Goal: Information Seeking & Learning: Check status

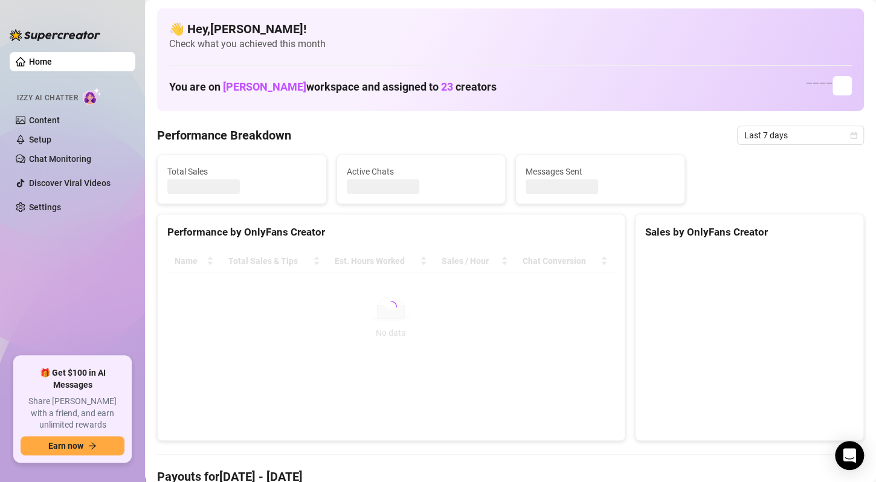
click at [31, 269] on ul "Home Izzy AI Chatter Content Setup Chat Monitoring Discover Viral Videos Settin…" at bounding box center [73, 199] width 126 height 304
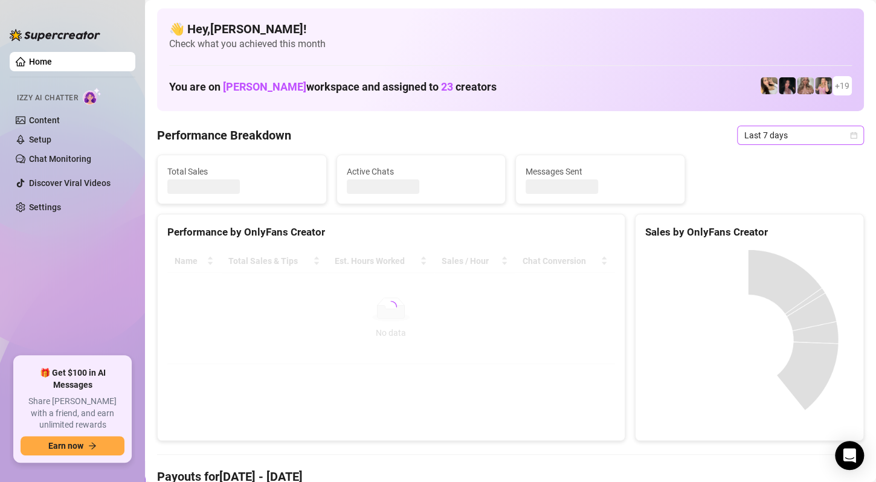
click at [804, 141] on span "Last 7 days" at bounding box center [800, 135] width 112 height 18
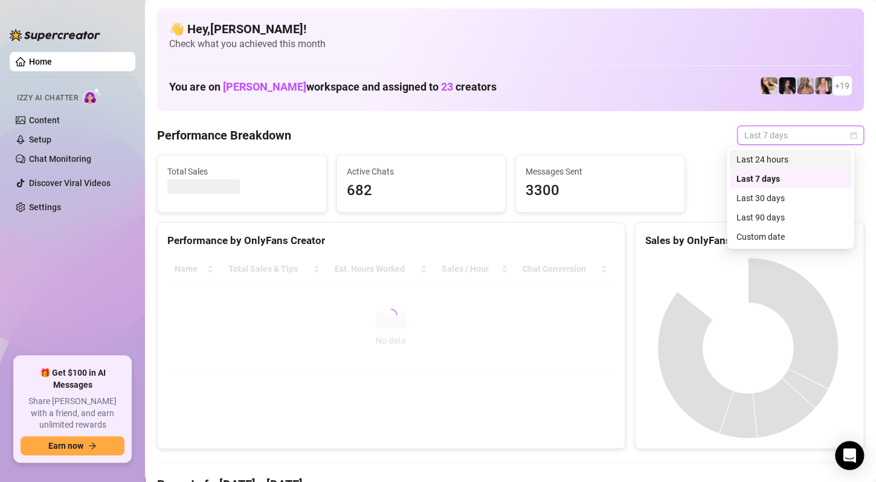
click at [780, 149] on div "Last 24 hours Last 7 days Last 24 hours Last 7 days Last 30 days Last 90 days C…" at bounding box center [790, 197] width 127 height 101
click at [776, 155] on div "Last 24 hours" at bounding box center [790, 159] width 108 height 13
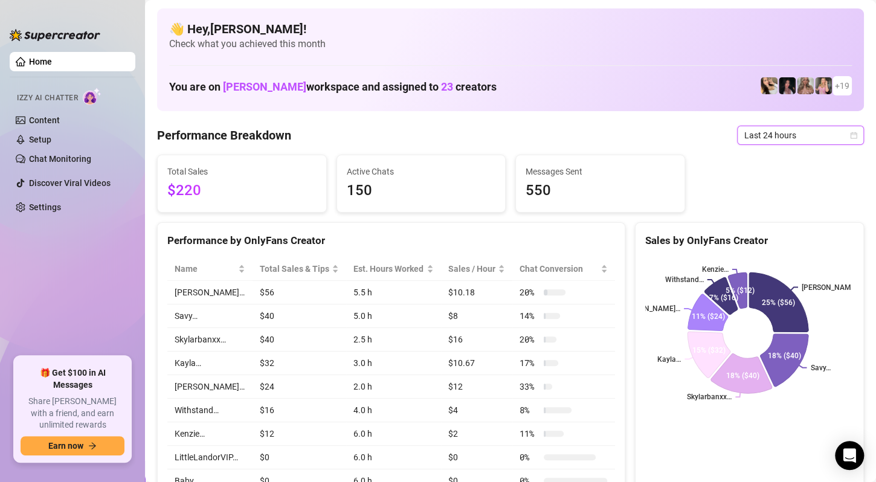
click at [807, 140] on span "Last 24 hours" at bounding box center [800, 135] width 112 height 18
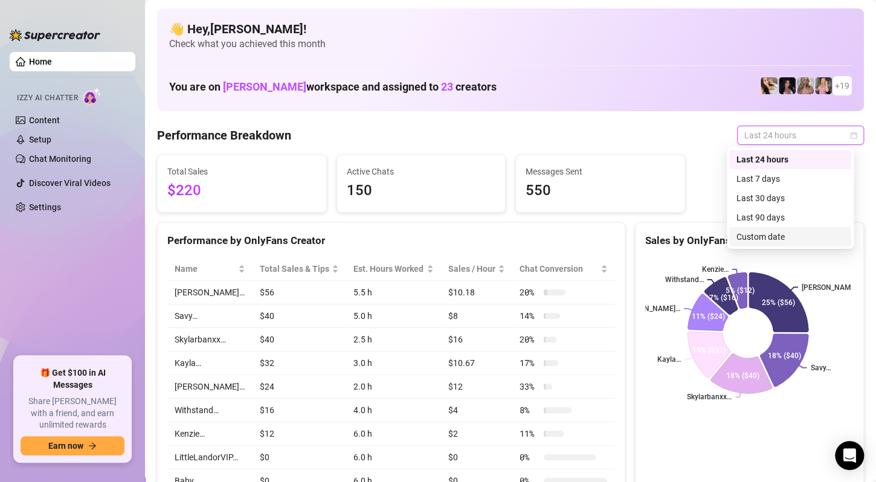
click at [781, 230] on div "Custom date" at bounding box center [790, 236] width 108 height 13
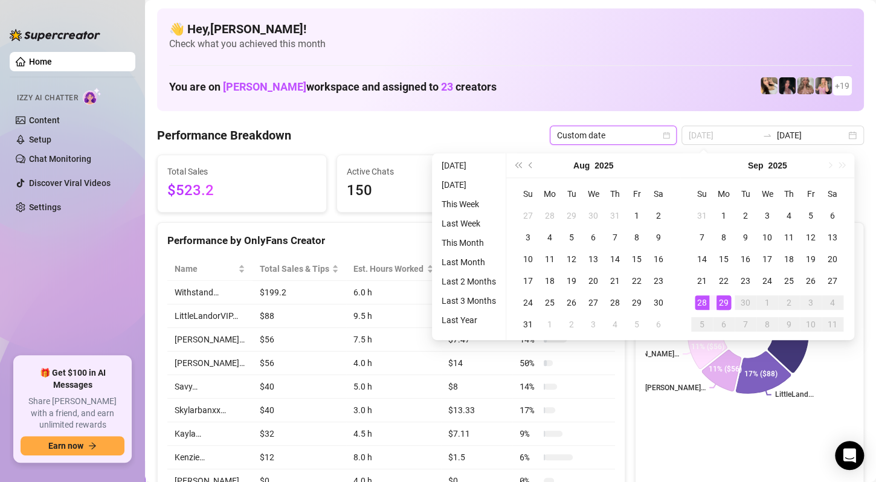
type input "[DATE]"
click at [698, 301] on div "28" at bounding box center [702, 302] width 14 height 14
click at [724, 304] on div "29" at bounding box center [724, 302] width 14 height 14
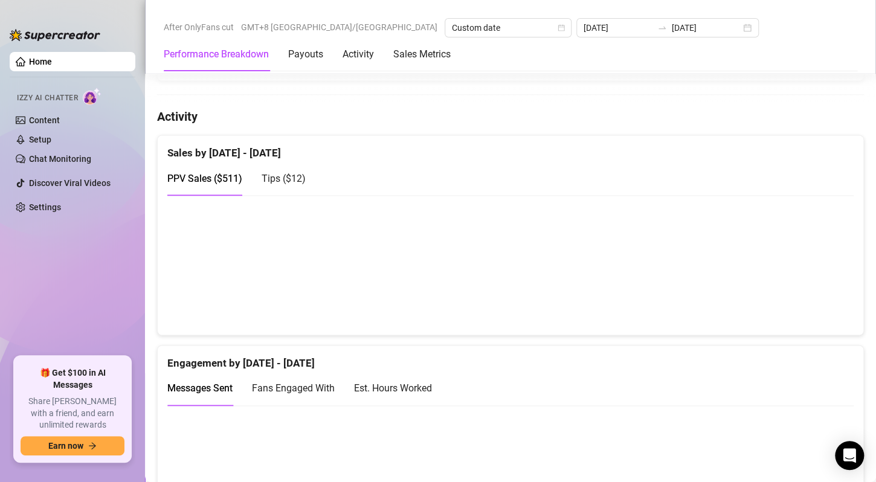
scroll to position [1087, 0]
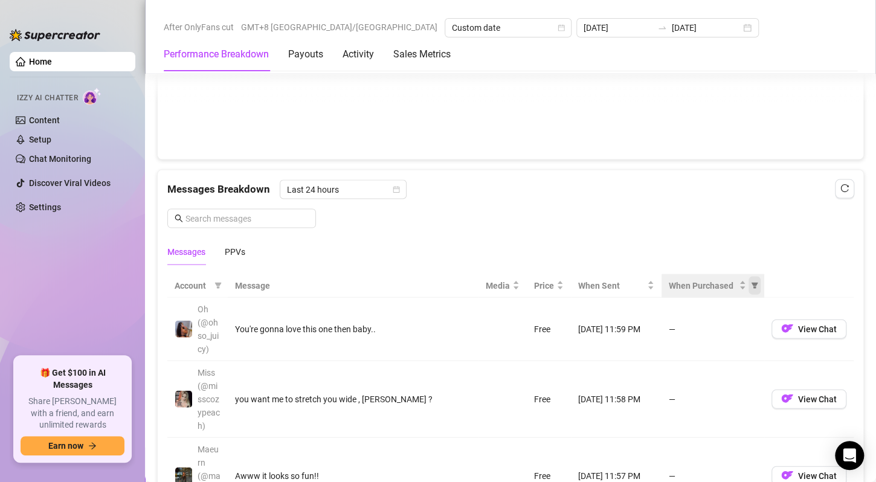
click at [749, 276] on span "When Purchased" at bounding box center [755, 285] width 12 height 18
click at [752, 282] on icon "filter" at bounding box center [755, 285] width 7 height 6
click at [751, 282] on icon "filter" at bounding box center [754, 285] width 7 height 7
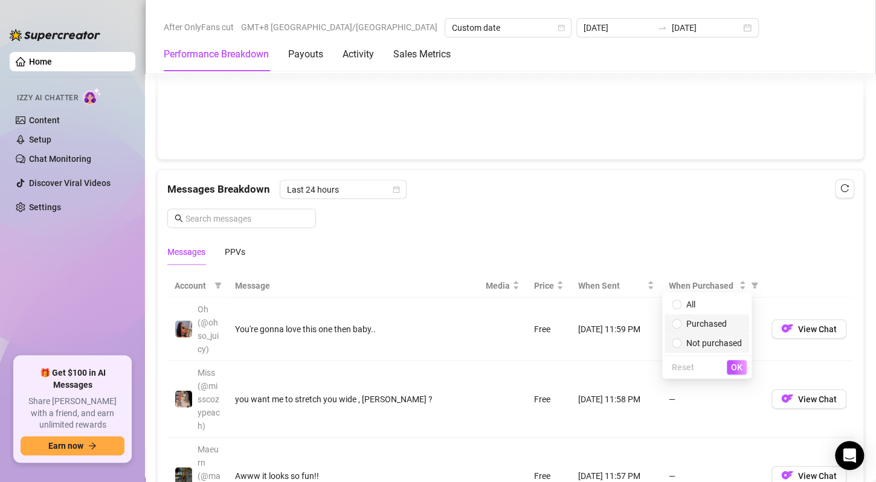
click at [694, 321] on span "Purchased" at bounding box center [706, 324] width 40 height 10
radio input "true"
click at [733, 362] on span "OK" at bounding box center [736, 367] width 11 height 10
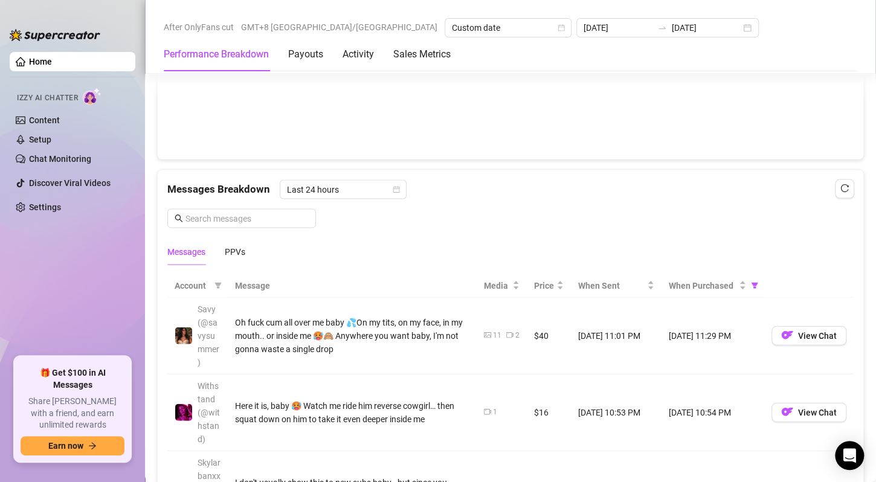
click at [810, 58] on div "Performance Breakdown Payouts Activity Sales Metrics" at bounding box center [511, 54] width 694 height 34
click at [691, 284] on span "When Purchased" at bounding box center [703, 285] width 68 height 13
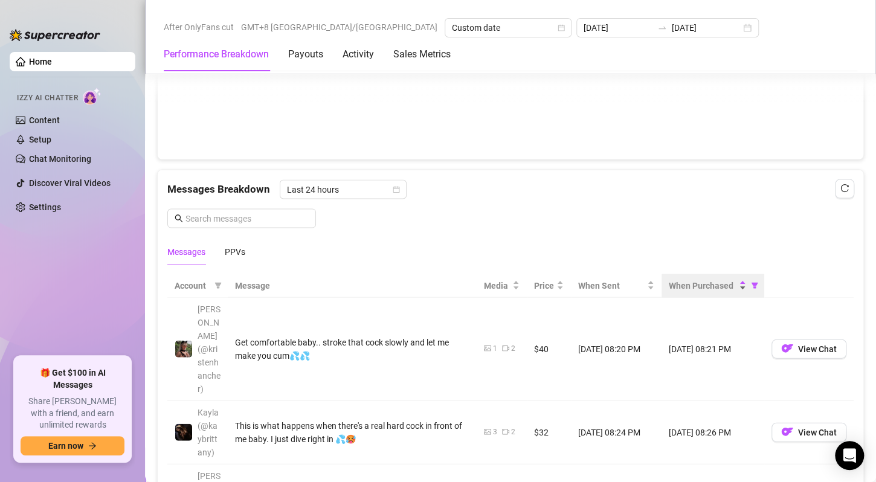
click at [691, 284] on span "When Purchased" at bounding box center [703, 285] width 68 height 13
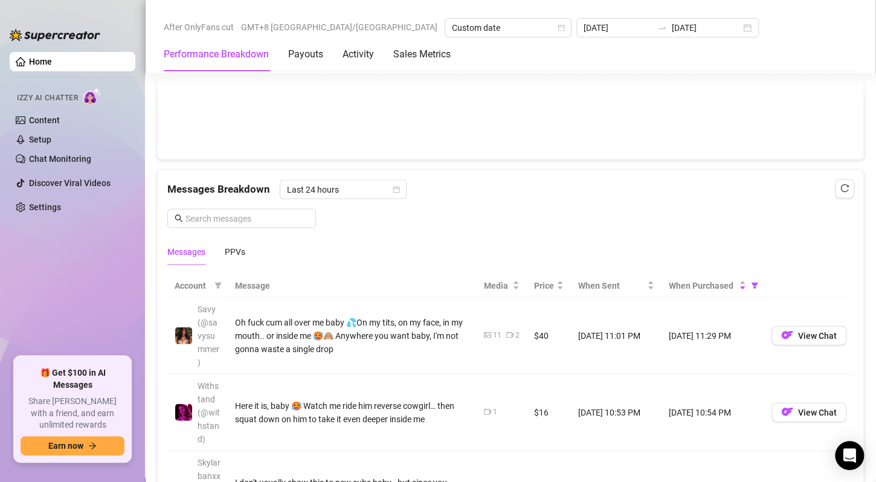
scroll to position [1208, 0]
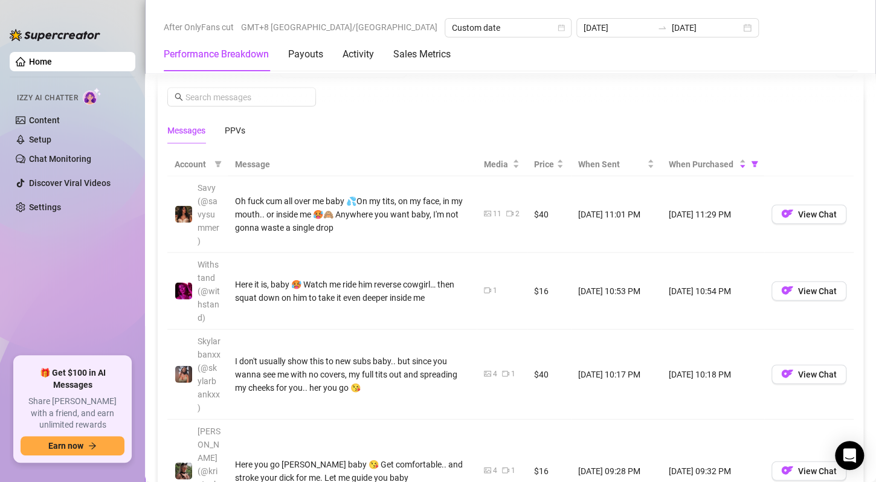
click at [37, 286] on ul "Home Izzy AI Chatter Content Setup Chat Monitoring Discover Viral Videos Settin…" at bounding box center [73, 199] width 126 height 304
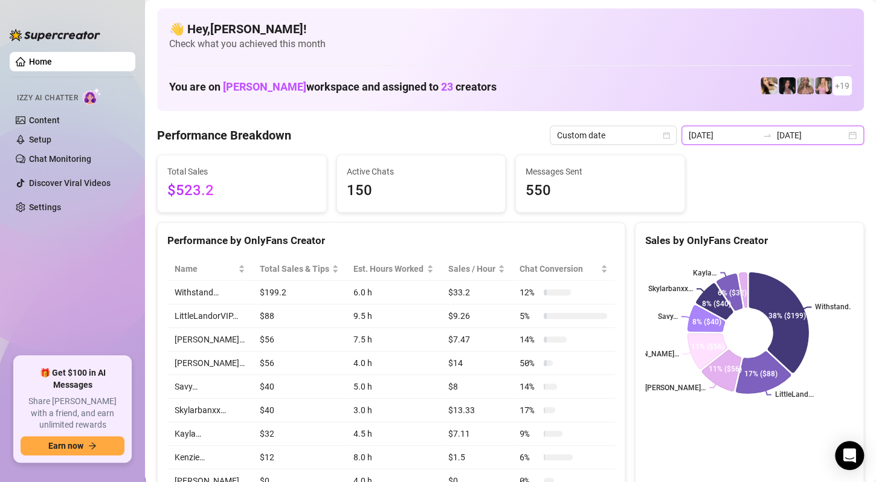
click at [828, 136] on input "[DATE]" at bounding box center [811, 135] width 69 height 13
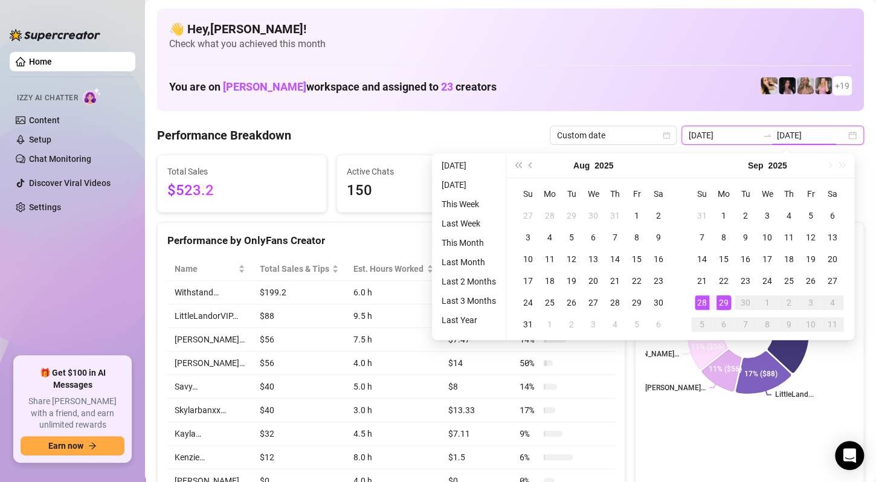
click at [845, 135] on div "[DATE] [DATE]" at bounding box center [772, 135] width 182 height 19
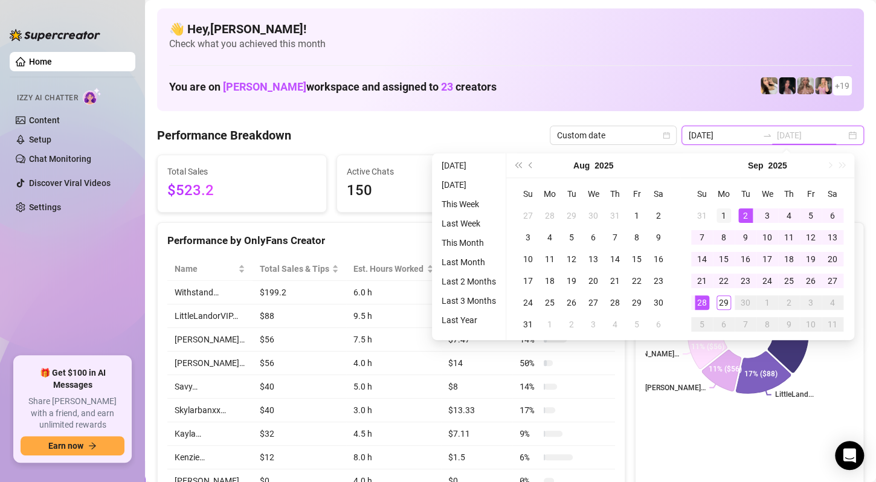
type input "[DATE]"
click at [729, 214] on div "1" at bounding box center [724, 215] width 14 height 14
type input "[DATE]"
click at [721, 303] on div "29" at bounding box center [724, 302] width 14 height 14
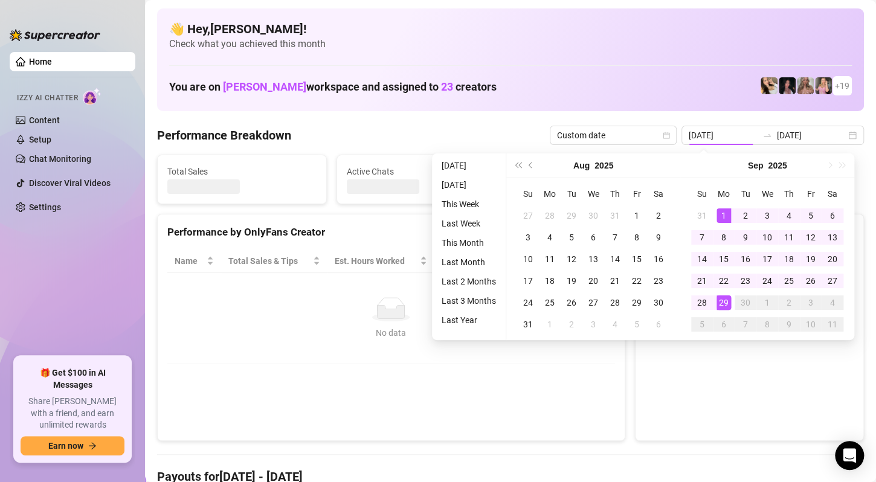
type input "[DATE]"
